Goal: Task Accomplishment & Management: Complete application form

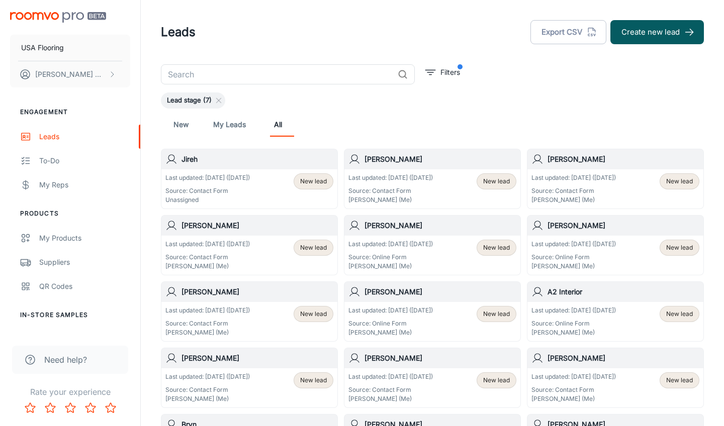
click at [250, 179] on p "Last updated: [DATE] ([DATE])" at bounding box center [207, 178] width 84 height 9
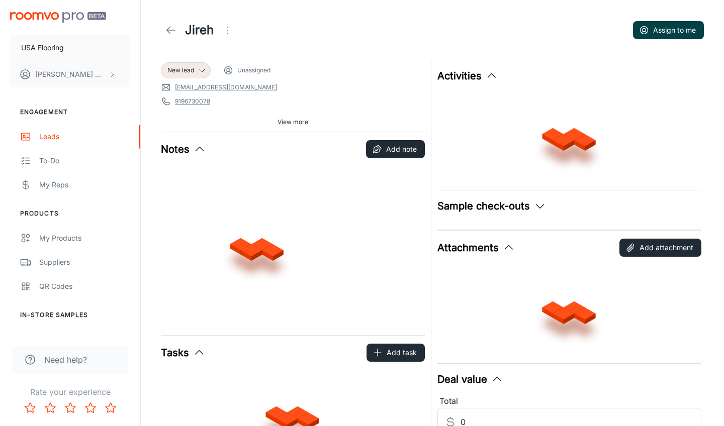
click at [662, 30] on button "Assign to me" at bounding box center [668, 30] width 71 height 18
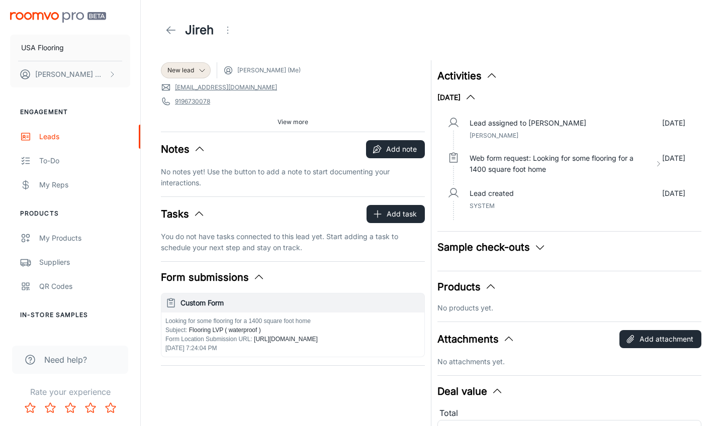
click at [170, 30] on icon at bounding box center [171, 30] width 12 height 12
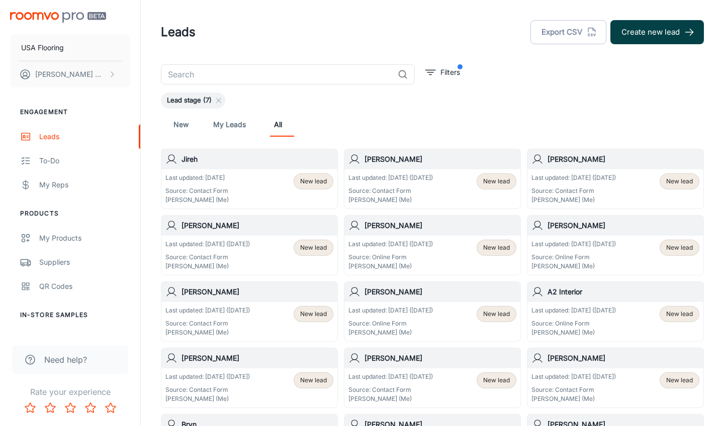
click at [649, 40] on button "Create new lead" at bounding box center [658, 32] width 94 height 24
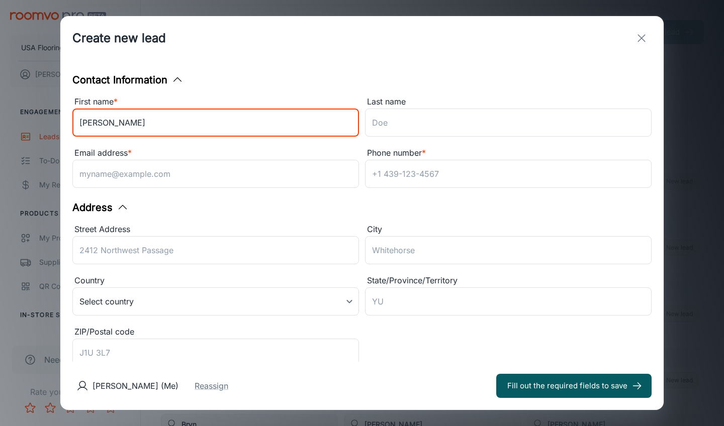
type input "[PERSON_NAME]"
click at [432, 104] on div "Last name" at bounding box center [508, 102] width 287 height 13
click at [432, 109] on input "Last name" at bounding box center [508, 123] width 287 height 28
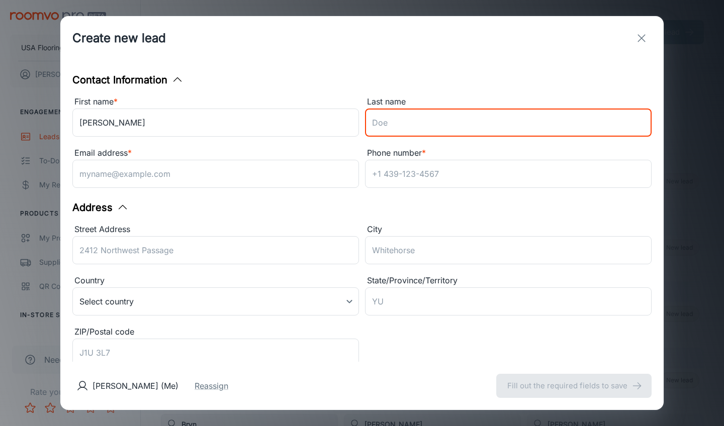
click at [424, 121] on input "Last name" at bounding box center [508, 123] width 287 height 28
type input "[PERSON_NAME]"
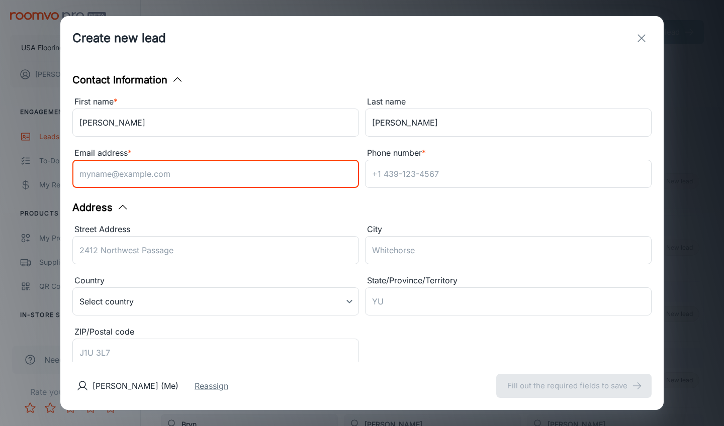
paste input "[EMAIL_ADDRESS][DOMAIN_NAME]"
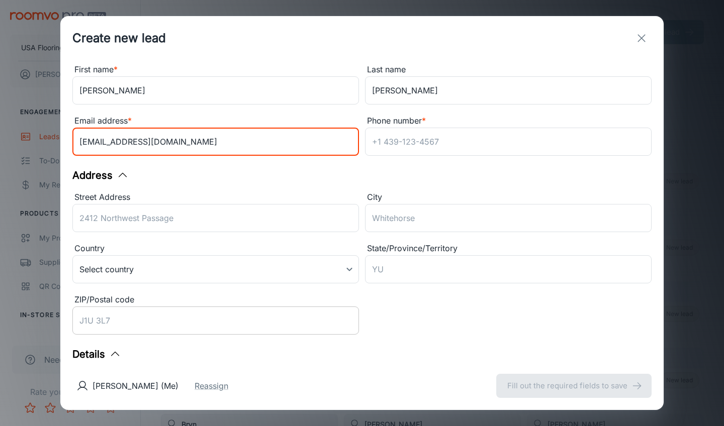
scroll to position [50, 0]
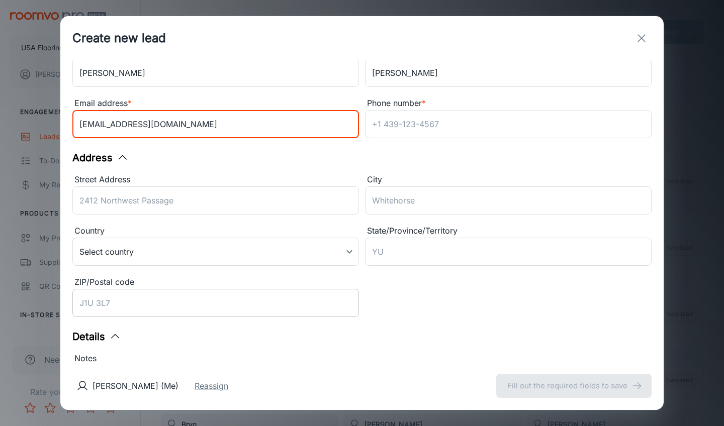
type input "[EMAIL_ADDRESS][DOMAIN_NAME]"
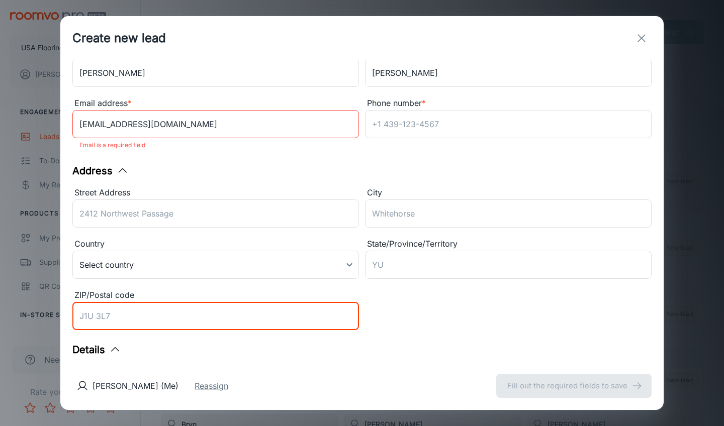
paste input "27517-4925"
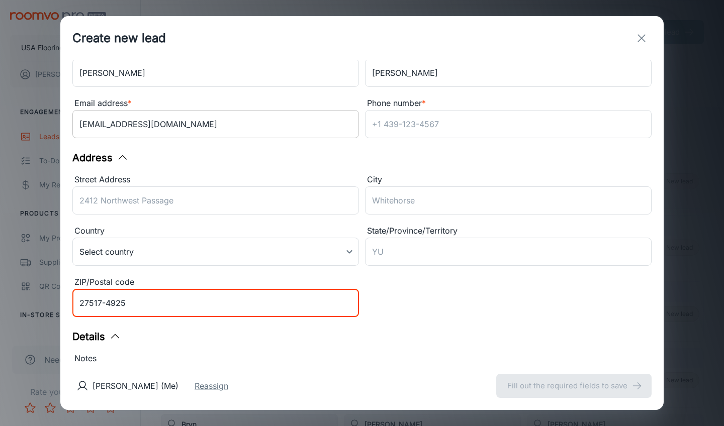
type input "27517-4925"
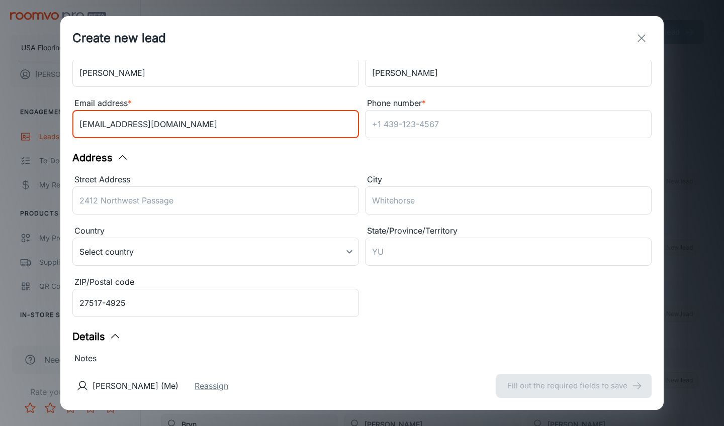
drag, startPoint x: 99, startPoint y: 123, endPoint x: 57, endPoint y: 123, distance: 41.7
click at [57, 123] on div "Create new lead Contact Information First name * [PERSON_NAME] ​ Last name [PER…" at bounding box center [362, 213] width 724 height 426
type input "[EMAIL_ADDRESS][DOMAIN_NAME]"
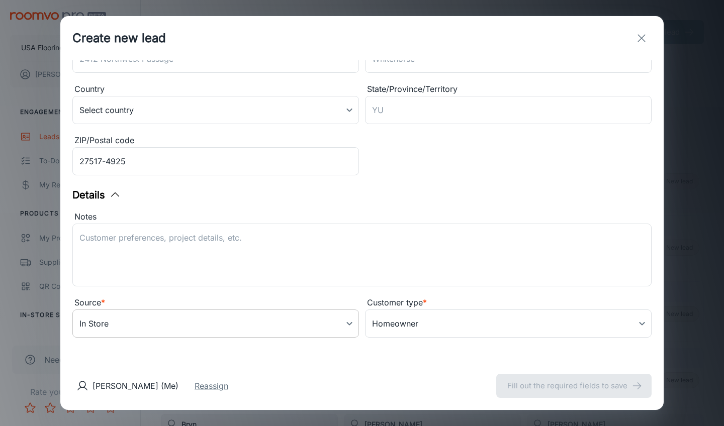
scroll to position [192, 0]
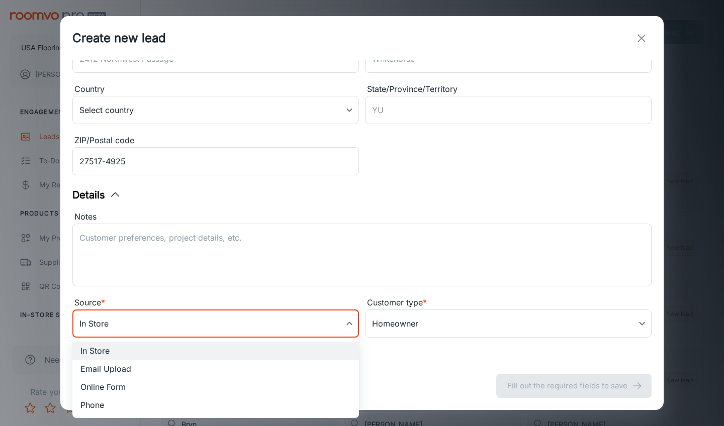
click at [155, 332] on body "USA Flooring [PERSON_NAME] Engagement Leads To-do My Reps Products My Products …" at bounding box center [362, 213] width 724 height 426
click at [138, 384] on li "Online Form" at bounding box center [215, 387] width 287 height 18
type input "online_form"
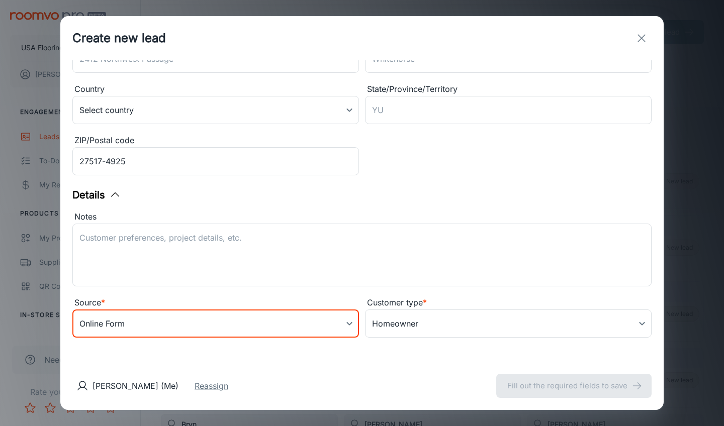
click at [211, 304] on div "Source *" at bounding box center [215, 303] width 287 height 13
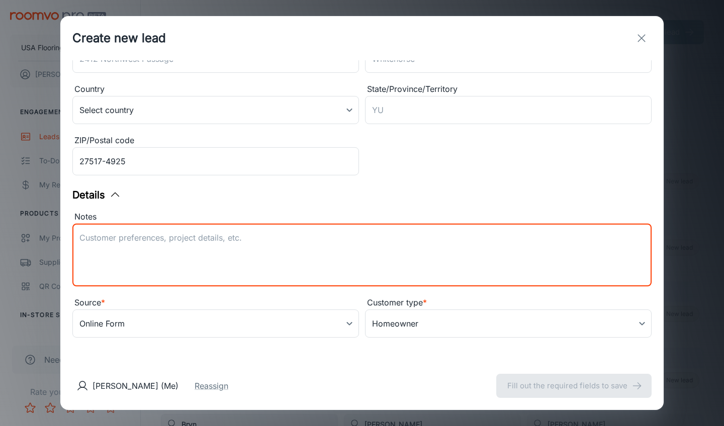
click at [240, 260] on textarea "Notes" at bounding box center [361, 255] width 565 height 46
paste textarea "Samples purchased: FUR-EVER - [PERSON_NAME] NAVY ZZ218_00448, BALI - DEEP WATER…"
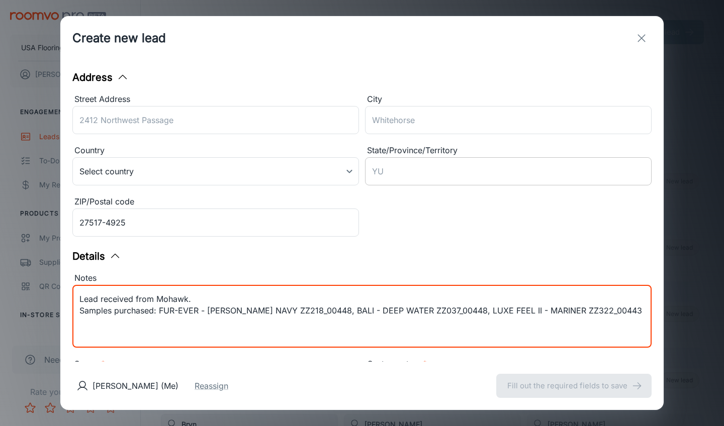
scroll to position [88, 0]
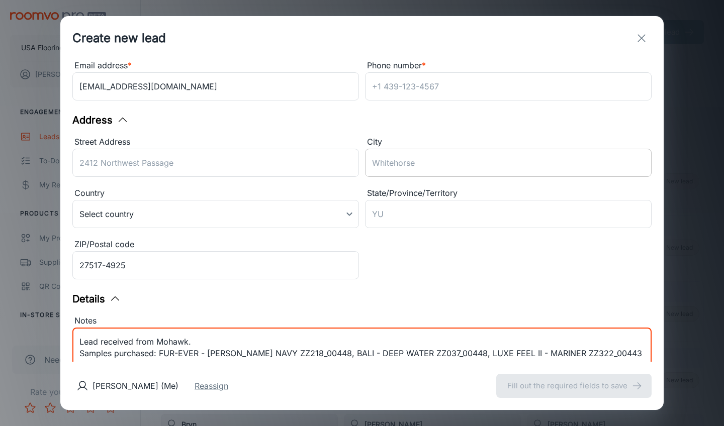
type textarea "Lead received from Mohawk. Samples purchased: FUR-EVER - [PERSON_NAME] NAVY ZZ2…"
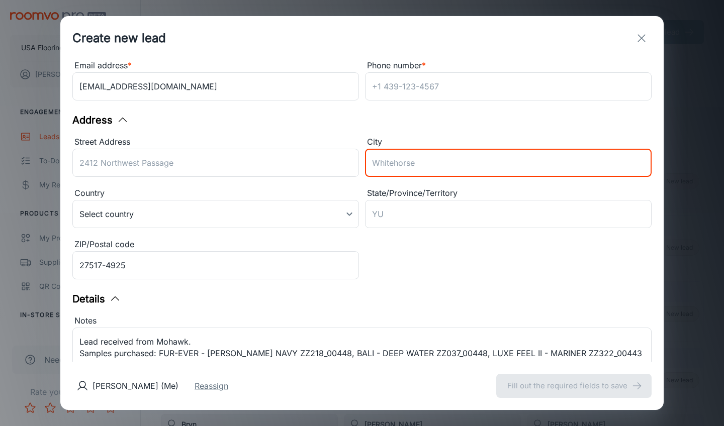
paste input "[GEOGRAPHIC_DATA]"
type input "[GEOGRAPHIC_DATA]"
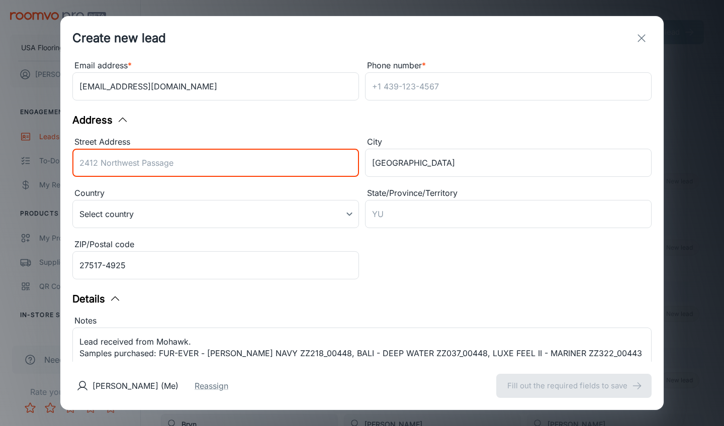
paste input "[STREET_ADDRESS][PERSON_NAME]"
type input "[STREET_ADDRESS][PERSON_NAME]"
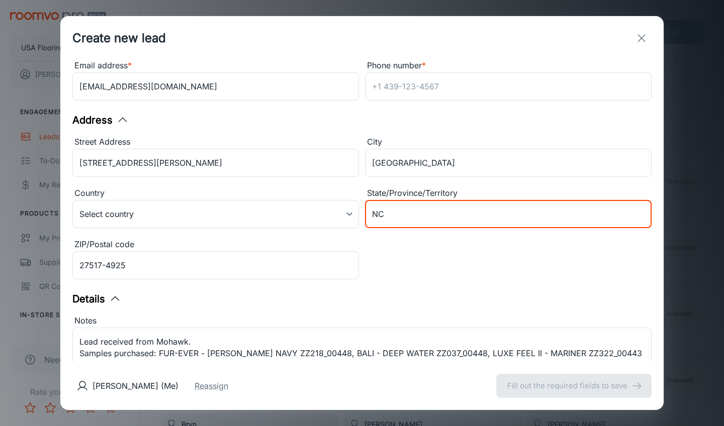
type input "NC"
click at [392, 254] on div "Street Address [GEOGRAPHIC_DATA][PERSON_NAME] [GEOGRAPHIC_DATA] ​ Country Selec…" at bounding box center [358, 207] width 585 height 154
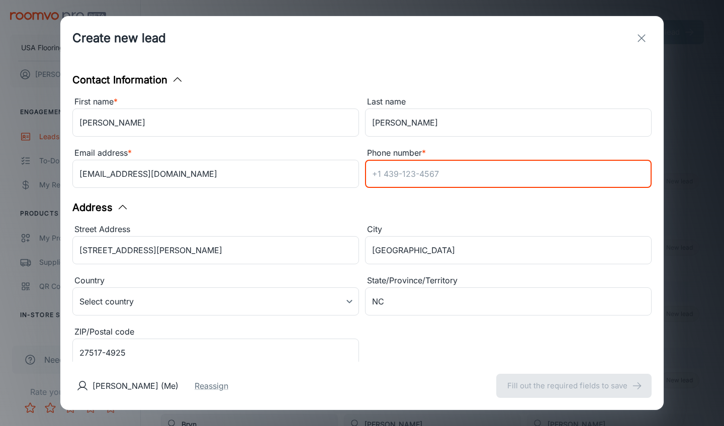
scroll to position [0, 0]
type input "N.O.T. GIVEN"
click at [448, 203] on div "Contact Information First name * [PERSON_NAME] ​ Last name [PERSON_NAME] ​ Emai…" at bounding box center [362, 211] width 604 height 302
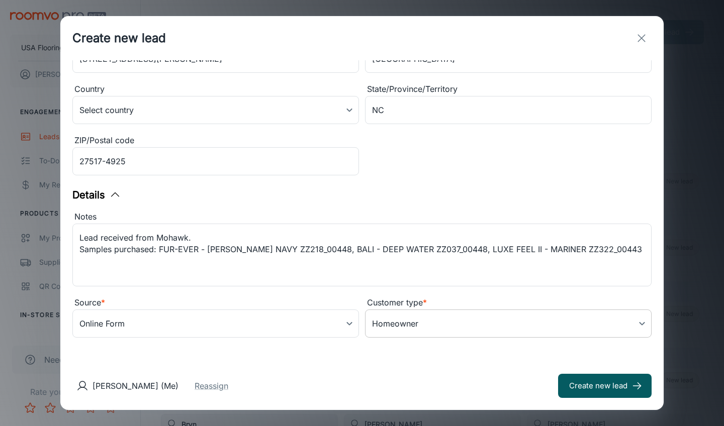
scroll to position [192, 0]
click at [592, 387] on button "Create new lead" at bounding box center [605, 386] width 94 height 24
type input "in_store"
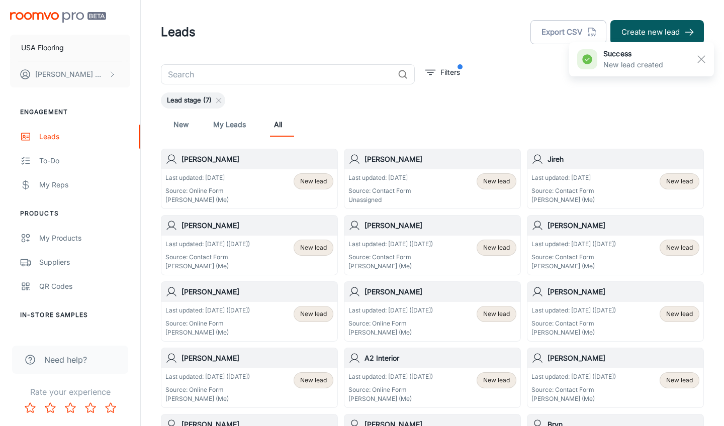
click at [249, 168] on div "[PERSON_NAME]" at bounding box center [249, 159] width 176 height 20
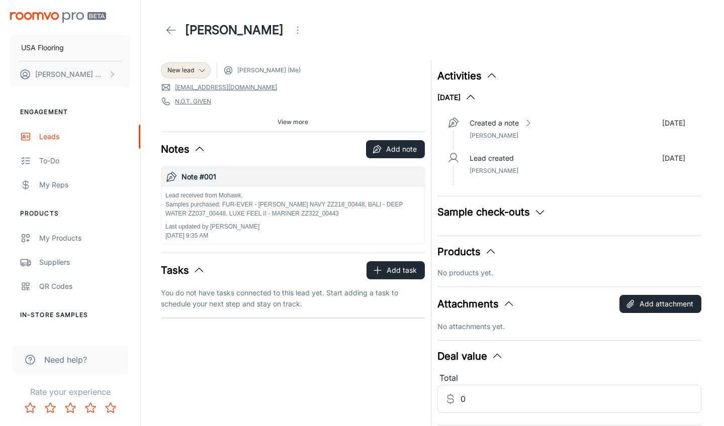
click at [330, 204] on p "Lead received from Mohawk. Samples purchased: FUR-EVER - [PERSON_NAME] NAVY ZZ2…" at bounding box center [292, 204] width 255 height 27
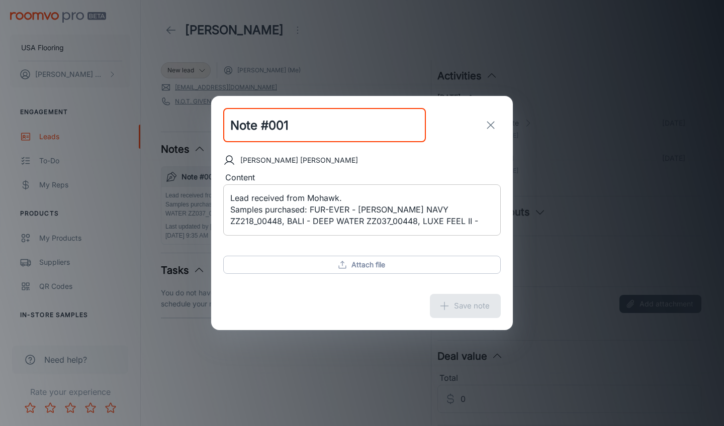
click at [324, 200] on textarea "Lead received from Mohawk. Samples purchased: FUR-EVER - [PERSON_NAME] NAVY ZZ2…" at bounding box center [362, 210] width 264 height 35
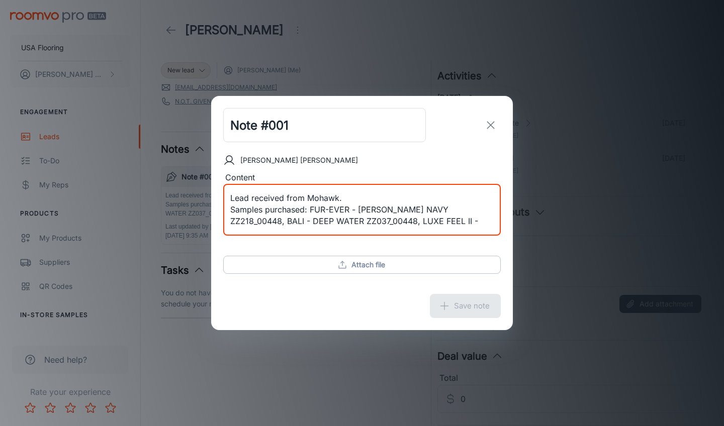
click at [324, 200] on textarea "Lead received from Mohawk. Samples purchased: FUR-EVER - [PERSON_NAME] NAVY ZZ2…" at bounding box center [362, 210] width 264 height 35
type textarea "Lead received from [PERSON_NAME]. Samples purchased: FUR-EVER - [PERSON_NAME] N…"
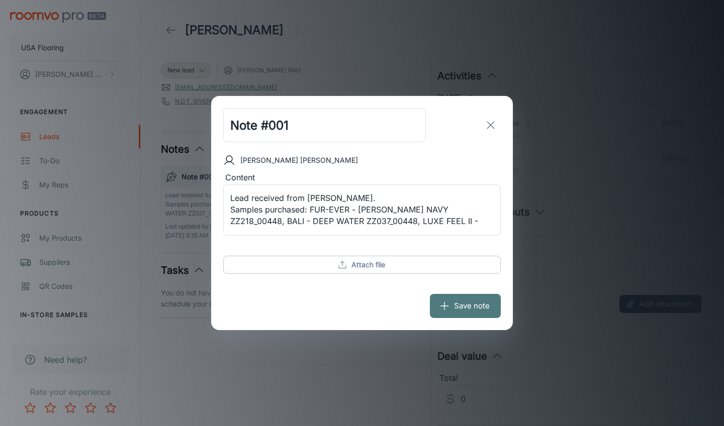
click at [469, 309] on button "Save note" at bounding box center [465, 306] width 71 height 24
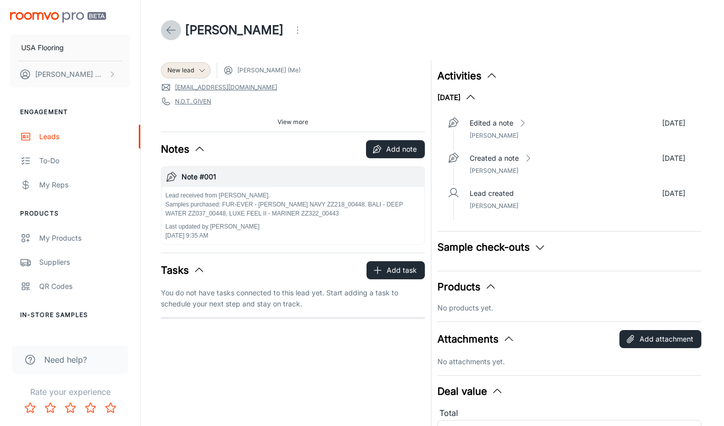
click at [169, 28] on polyline at bounding box center [169, 30] width 4 height 7
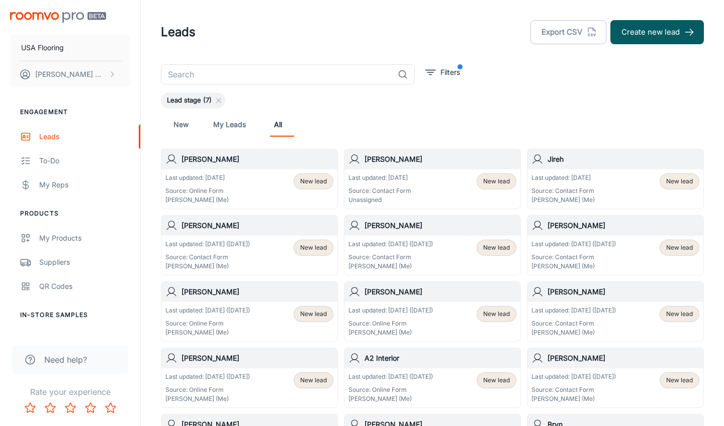
click at [450, 178] on div "Last updated: [DATE] Source: Contact Form Unassigned New lead" at bounding box center [433, 189] width 168 height 31
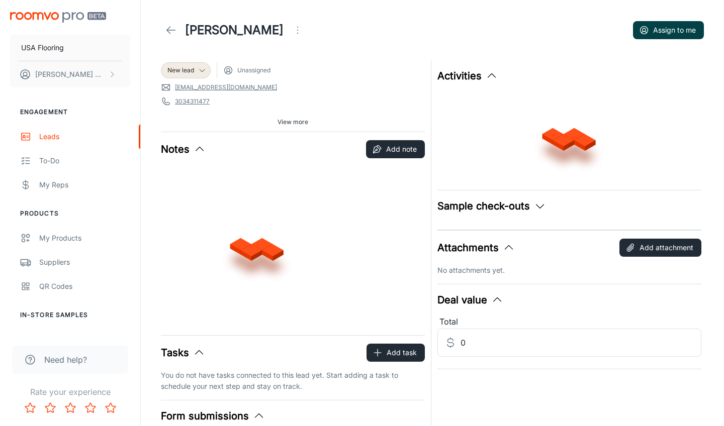
click at [675, 27] on button "Assign to me" at bounding box center [668, 30] width 71 height 18
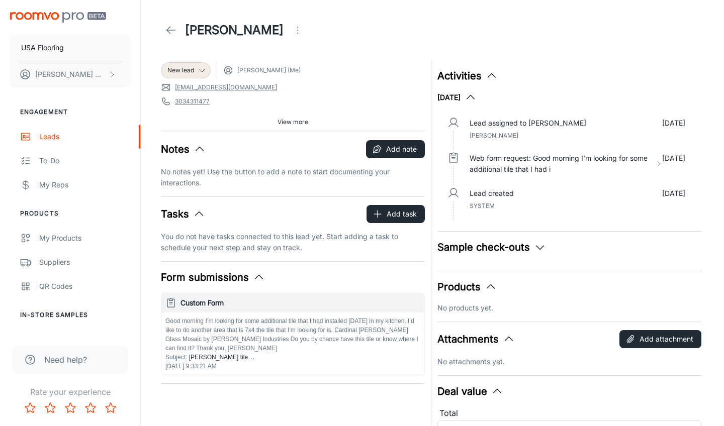
click at [175, 31] on icon at bounding box center [171, 30] width 12 height 12
